Goal: Transaction & Acquisition: Subscribe to service/newsletter

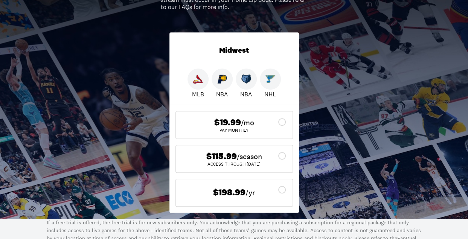
scroll to position [151, 0]
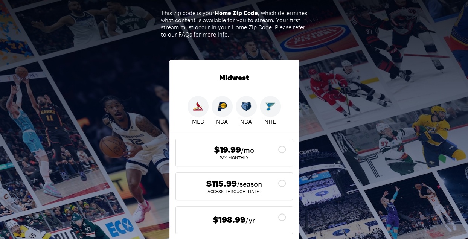
click at [286, 152] on icon at bounding box center [281, 149] width 9 height 9
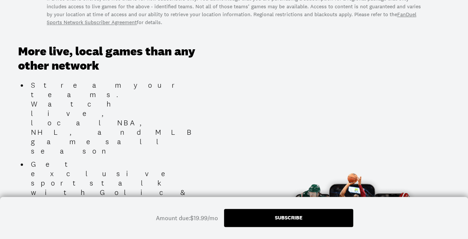
scroll to position [414, 0]
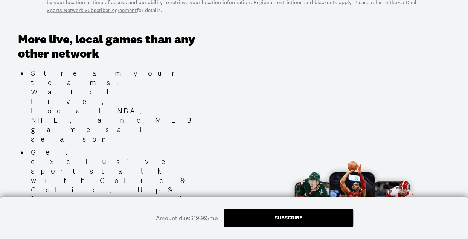
click at [288, 218] on div "Subscribe" at bounding box center [288, 217] width 27 height 5
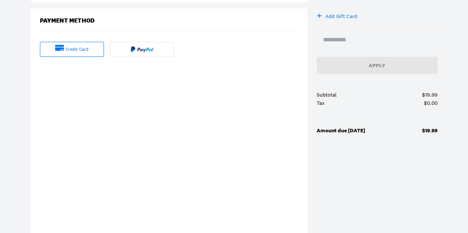
scroll to position [226, 0]
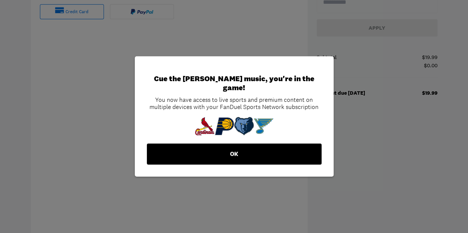
click at [240, 153] on button "OK" at bounding box center [234, 154] width 175 height 21
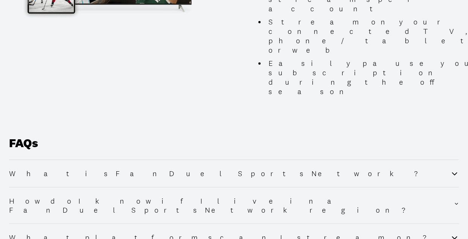
scroll to position [1085, 0]
